Goal: Transaction & Acquisition: Obtain resource

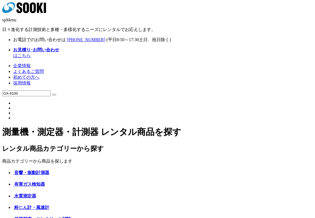
type input "GX-6100"
click at [52, 94] on button at bounding box center [54, 95] width 4 height 2
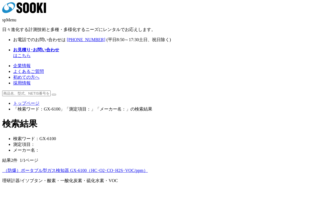
click at [2, 172] on img at bounding box center [2, 172] width 0 height 0
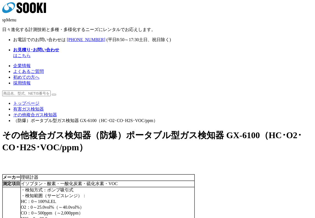
click at [50, 12] on div "株式会社 ソーキ spMenu 日々進化する計測技術と多種・多様化するニーズにレンタルでお応えします。" at bounding box center [157, 17] width 311 height 30
click at [37, 27] on p "日々進化する計測技術と多種・多様化するニーズにレンタルでお応えします。" at bounding box center [157, 30] width 311 height 6
click at [43, 11] on polygon at bounding box center [40, 8] width 6 height 10
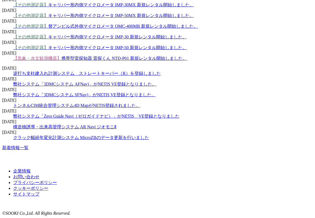
scroll to position [848, 0]
